Goal: Task Accomplishment & Management: Use online tool/utility

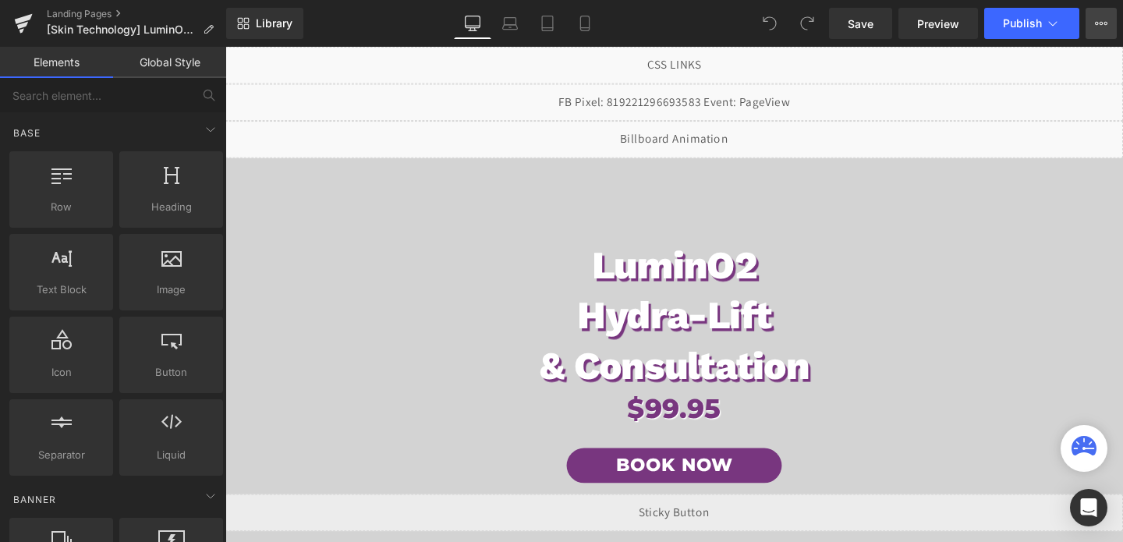
click at [1099, 21] on icon at bounding box center [1101, 23] width 12 height 12
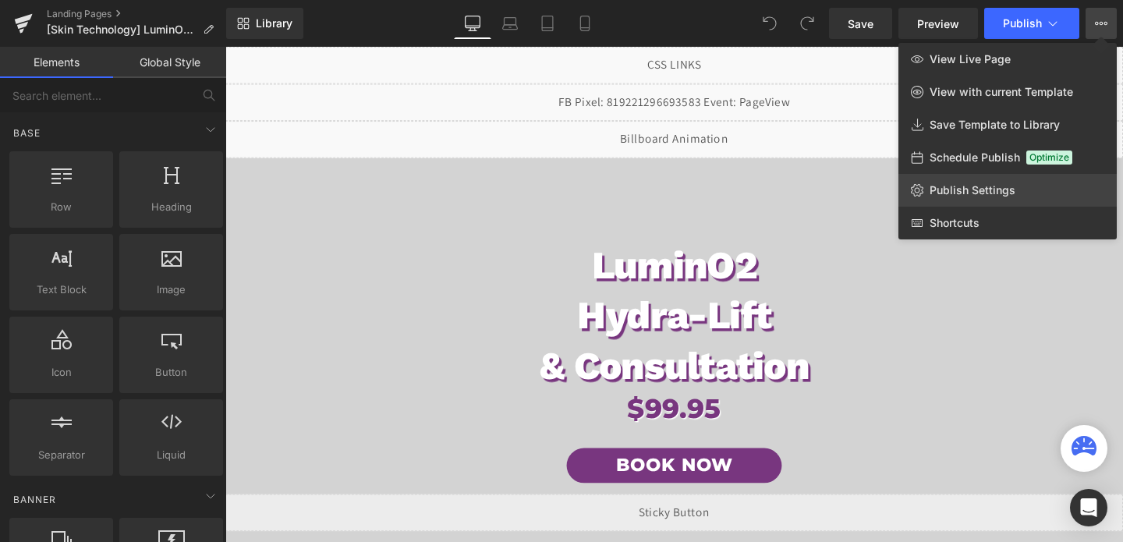
click at [943, 196] on span "Publish Settings" at bounding box center [972, 190] width 86 height 14
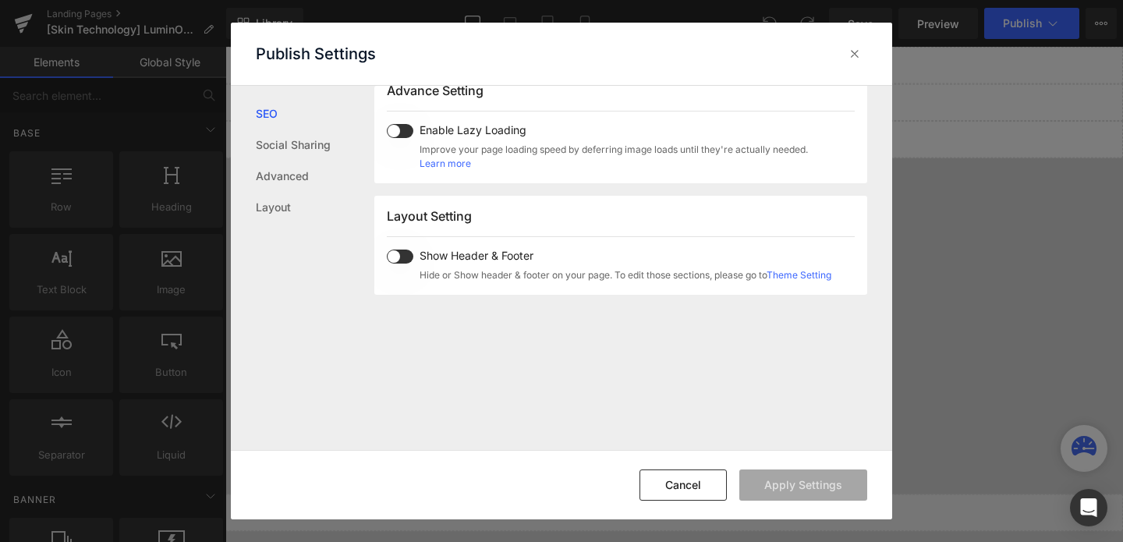
scroll to position [929, 0]
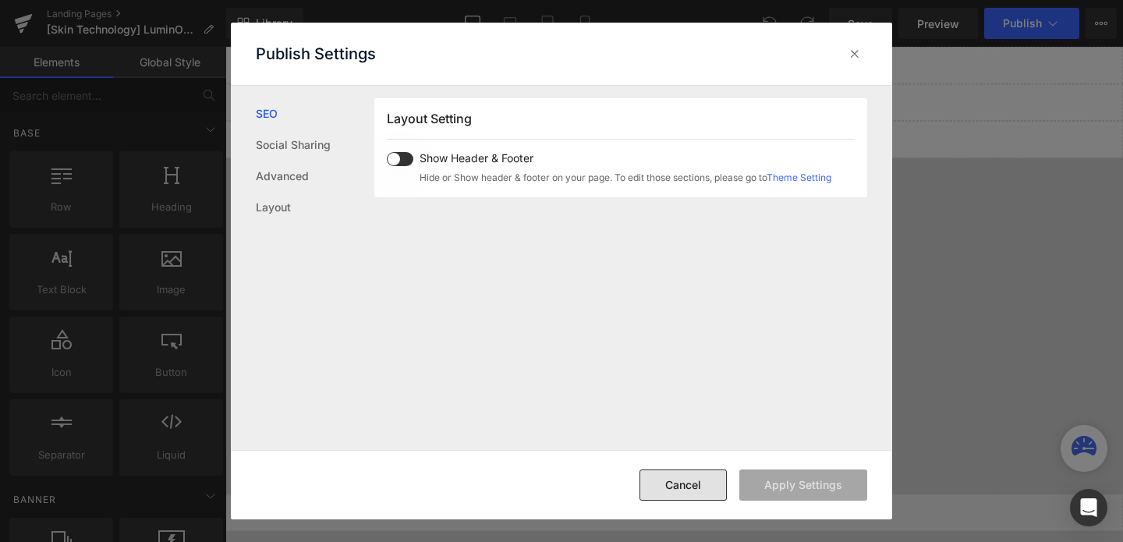
click at [714, 499] on button "Cancel" at bounding box center [682, 484] width 87 height 31
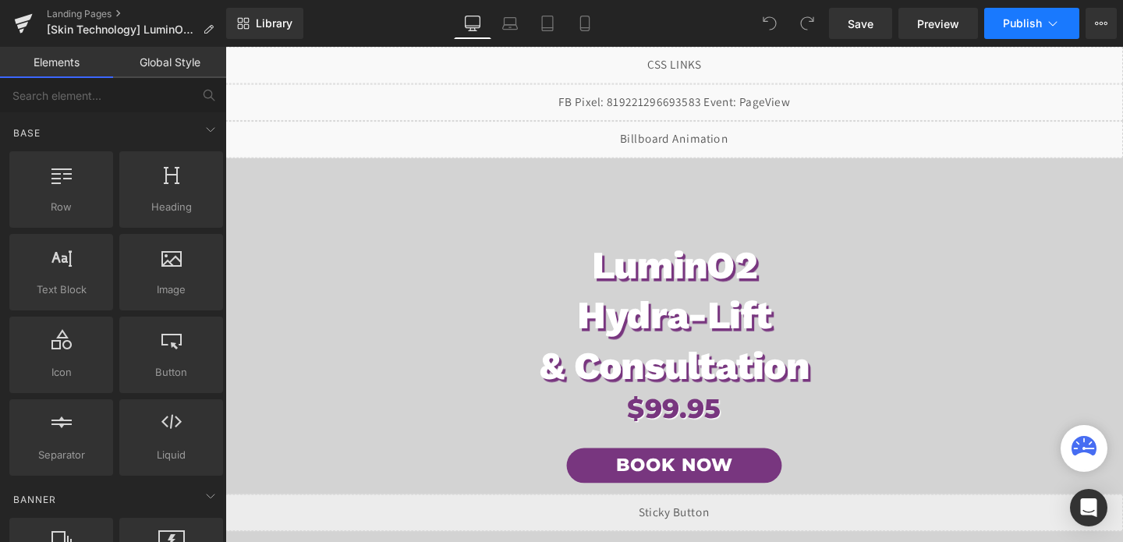
click at [1020, 18] on span "Publish" at bounding box center [1022, 23] width 39 height 12
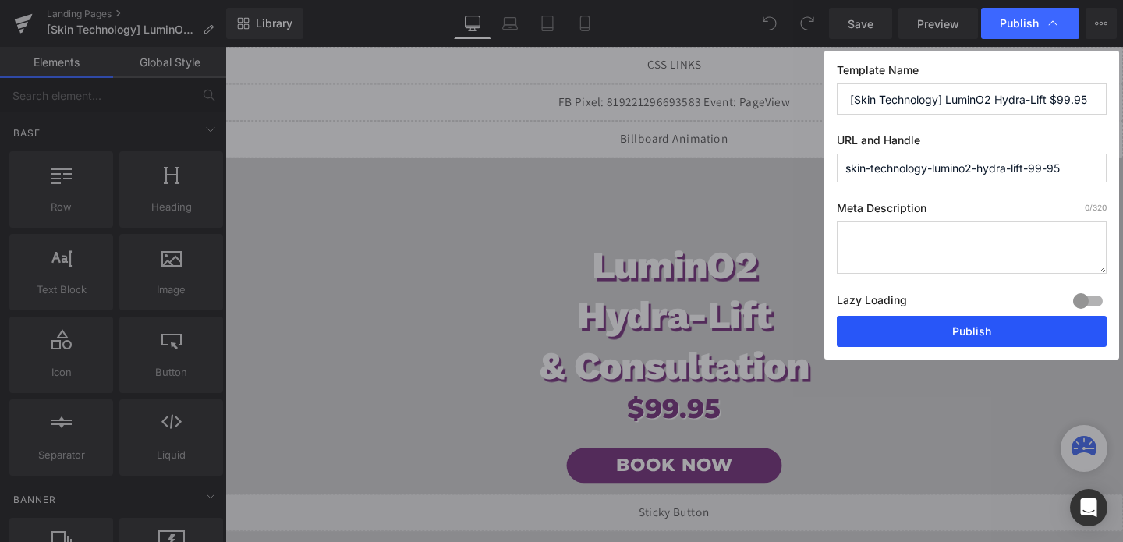
click at [885, 336] on button "Publish" at bounding box center [972, 331] width 270 height 31
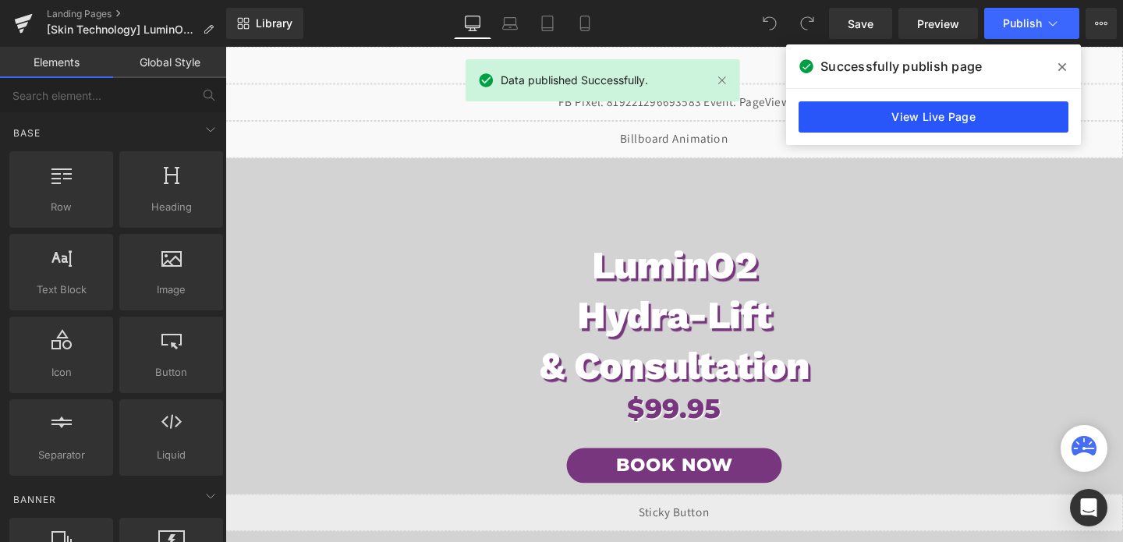
click at [909, 122] on link "View Live Page" at bounding box center [933, 116] width 270 height 31
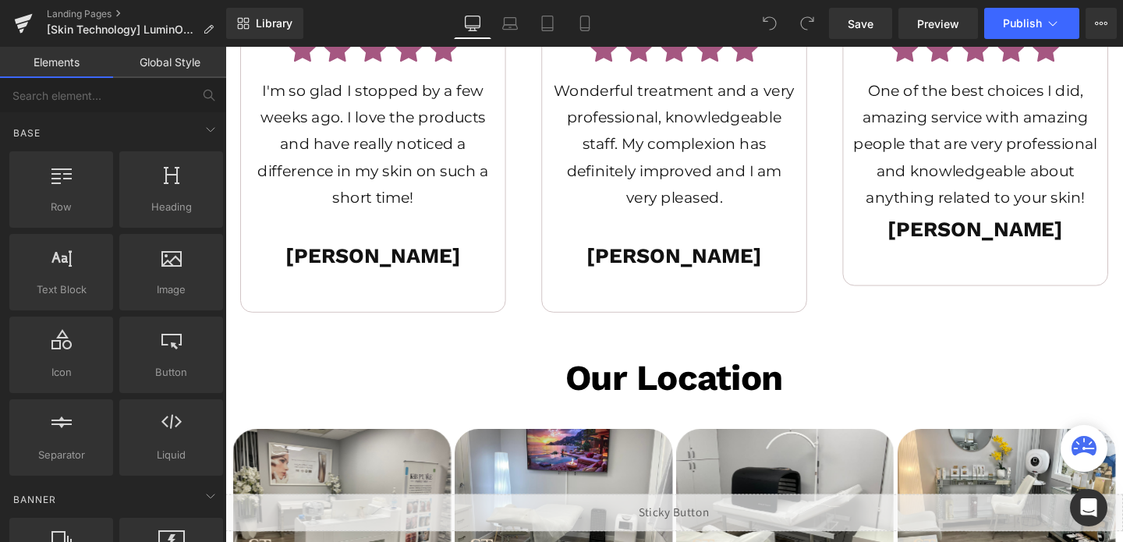
scroll to position [4069, 0]
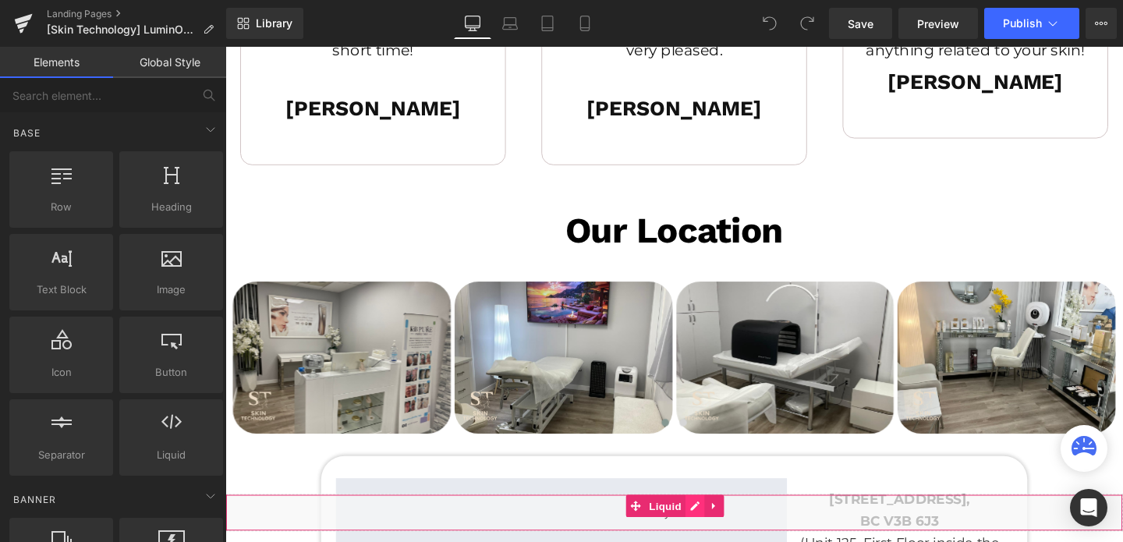
click at [725, 536] on div "Liquid" at bounding box center [696, 536] width 943 height 39
